Goal: Find specific page/section: Find specific page/section

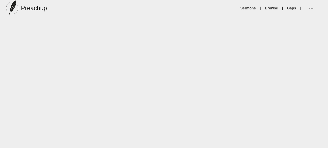
click at [123, 125] on div "Preachup Sermons | Browse | Gaps |" at bounding box center [164, 66] width 328 height 133
